Goal: Find contact information: Find contact information

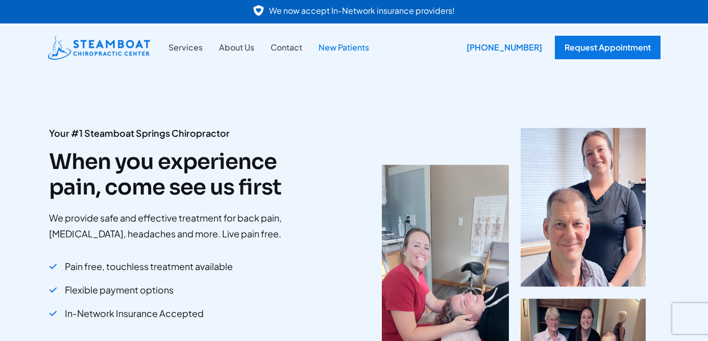
click at [352, 52] on link "New Patients" at bounding box center [344, 47] width 67 height 13
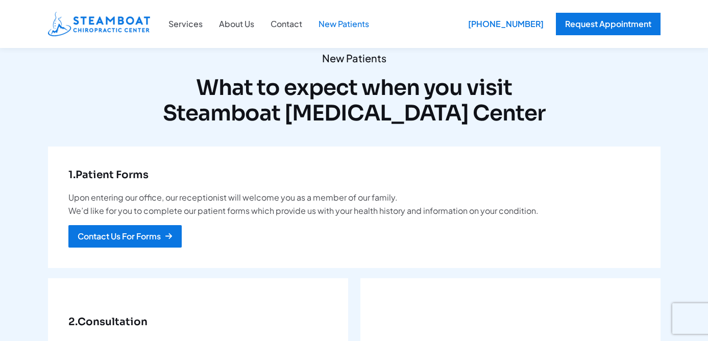
scroll to position [92, 0]
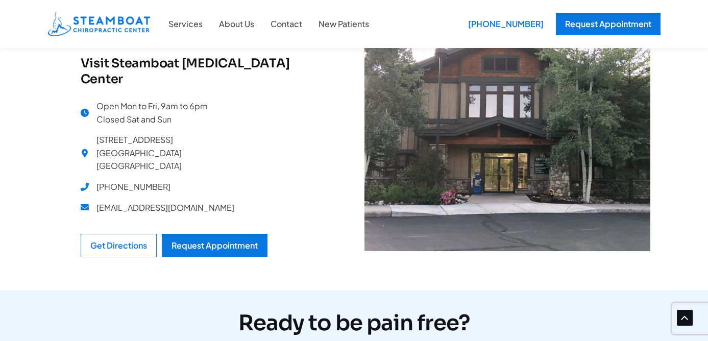
scroll to position [2954, 0]
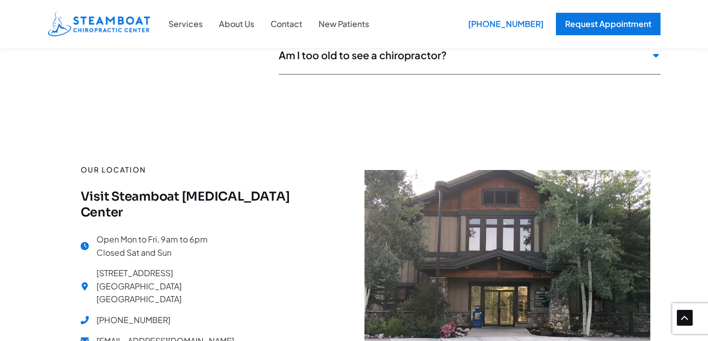
drag, startPoint x: 209, startPoint y: 260, endPoint x: 104, endPoint y: 264, distance: 104.7
click at [96, 265] on div "Open Mon to Fri, 9am to 6pm Closed Sat and Sun 505 Anglers Dr # 102 Steamboat S…" at bounding box center [201, 294] width 241 height 122
copy span "[EMAIL_ADDRESS][DOMAIN_NAME]"
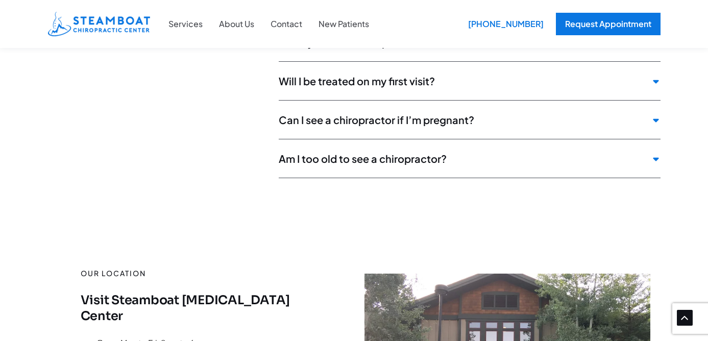
scroll to position [2508, 0]
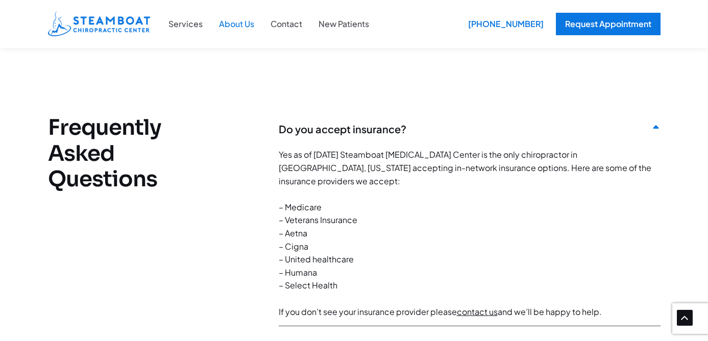
click at [244, 27] on link "About Us" at bounding box center [237, 23] width 52 height 13
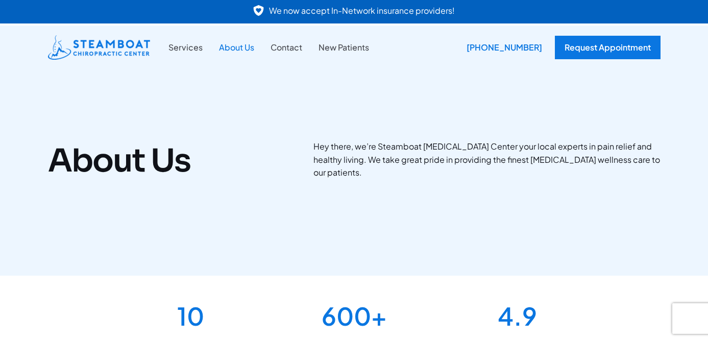
click at [251, 50] on link "About Us" at bounding box center [237, 47] width 52 height 13
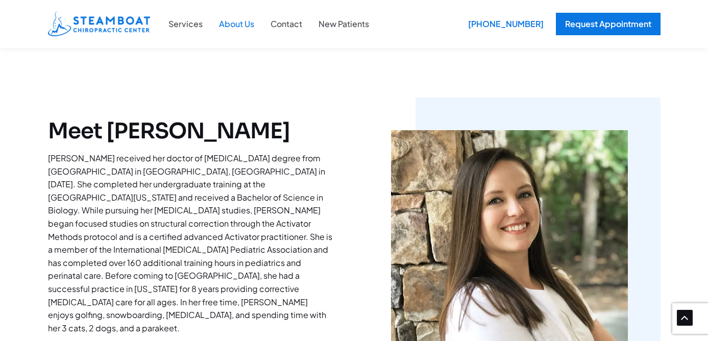
scroll to position [671, 0]
